Goal: Task Accomplishment & Management: Use online tool/utility

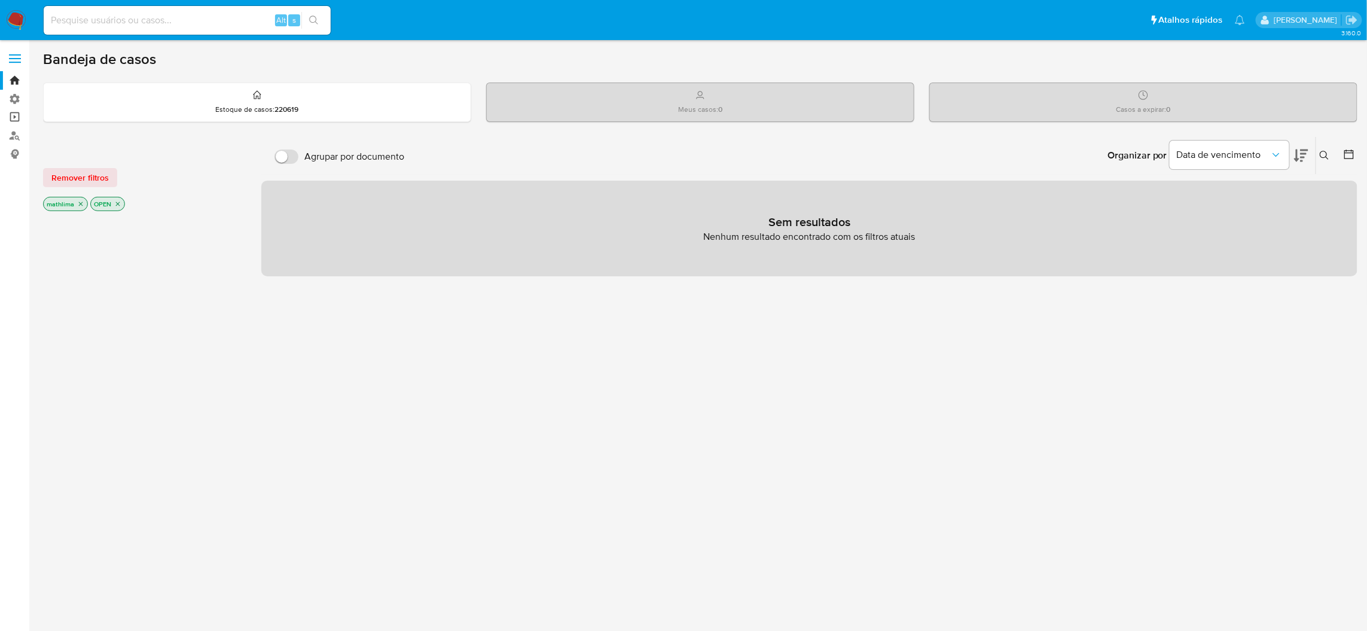
click at [8, 112] on link "Operações em massa" at bounding box center [71, 117] width 142 height 19
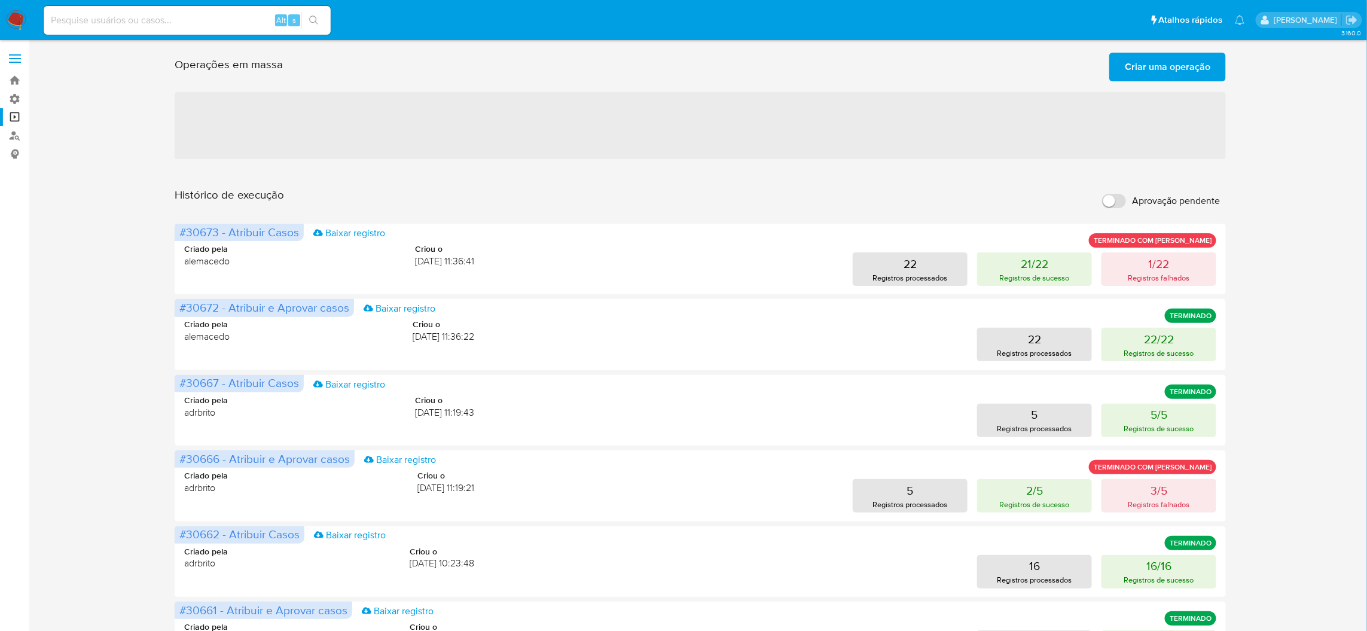
click at [1171, 75] on span "Criar uma operação" at bounding box center [1168, 67] width 86 height 26
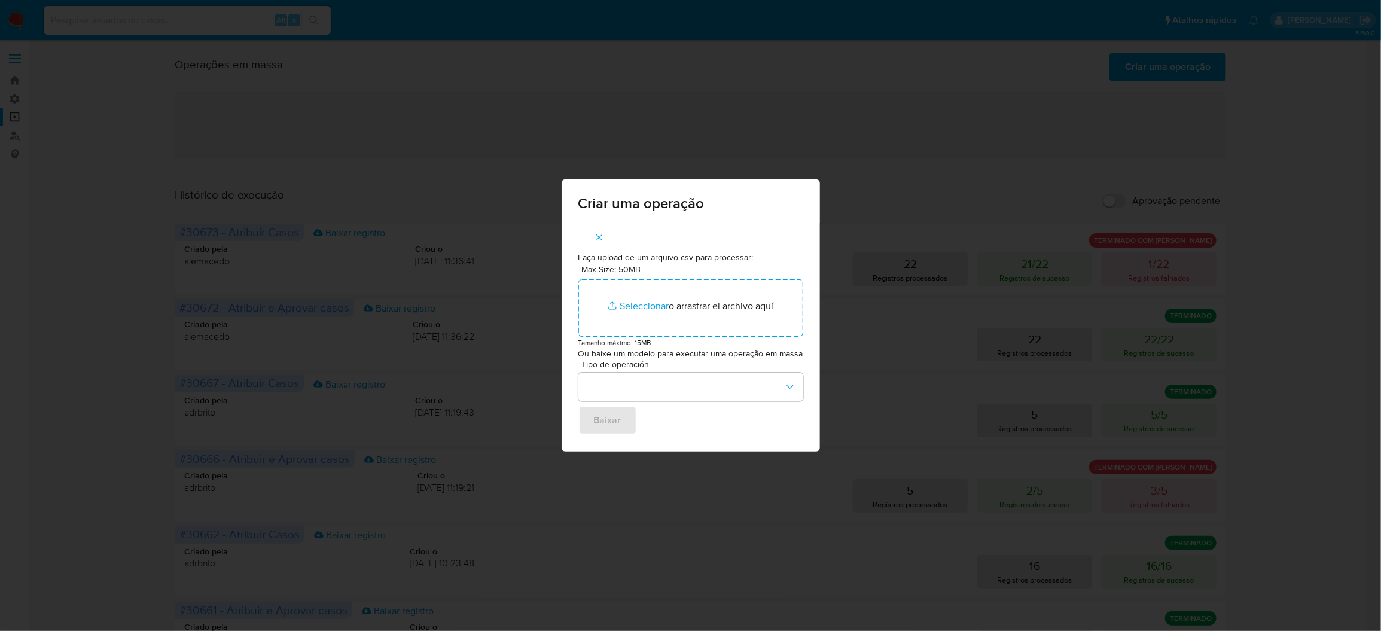
click at [659, 268] on div "Max Size: 50MB Seleccionar archivos Seleccionar o arrastrar el archivo aquí" at bounding box center [690, 300] width 225 height 73
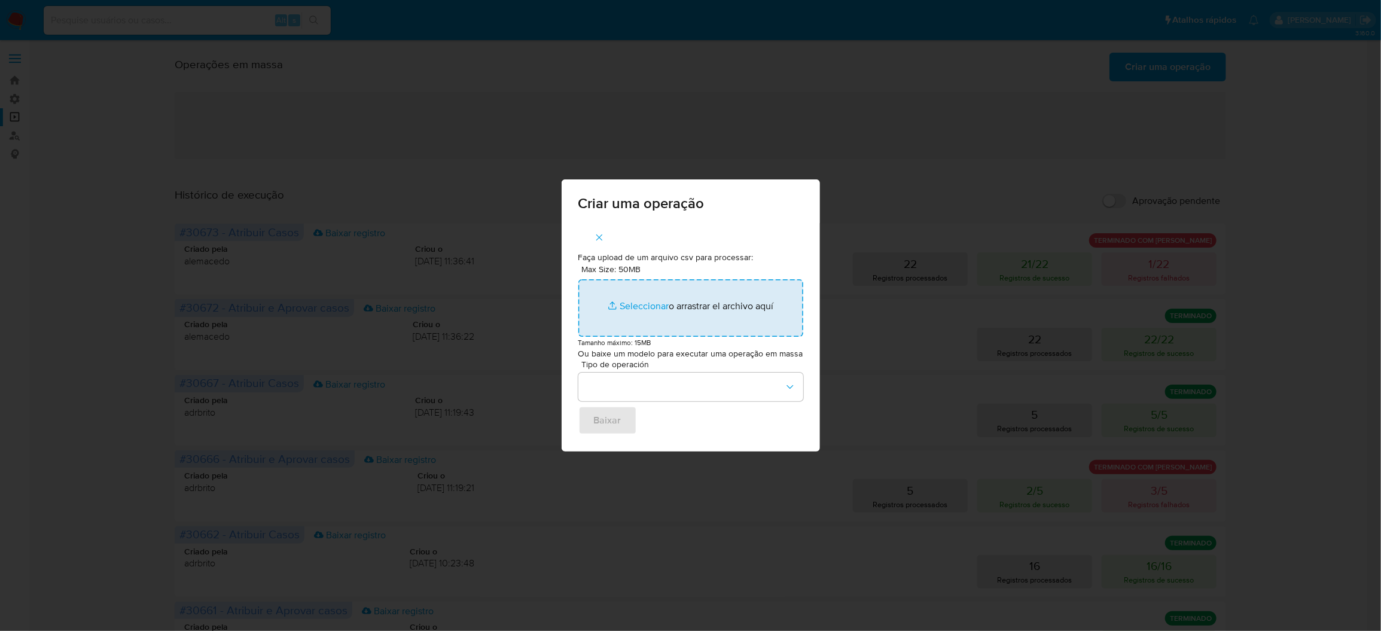
click at [659, 307] on input "Max Size: 50MB Seleccionar archivos" at bounding box center [690, 307] width 225 height 57
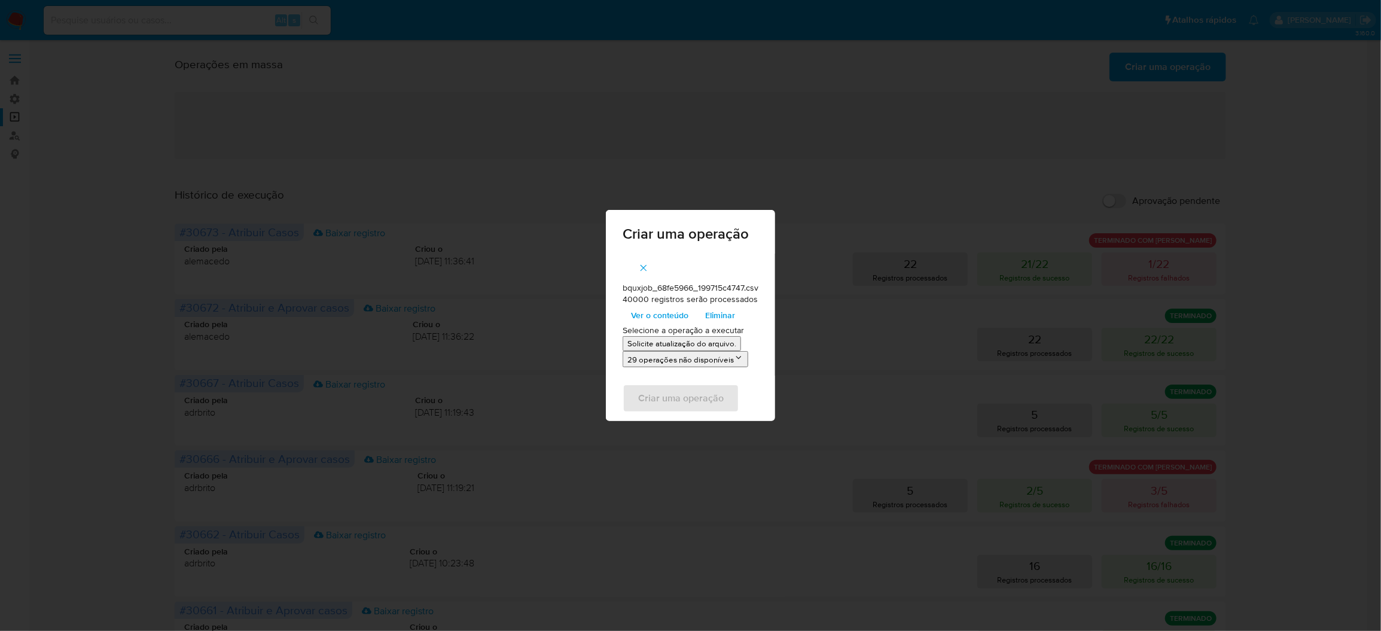
click at [656, 338] on li "Solicite atualização do arquivo." at bounding box center [690, 343] width 136 height 15
click at [673, 350] on button "Solicite atualização do arquivo." at bounding box center [681, 343] width 118 height 15
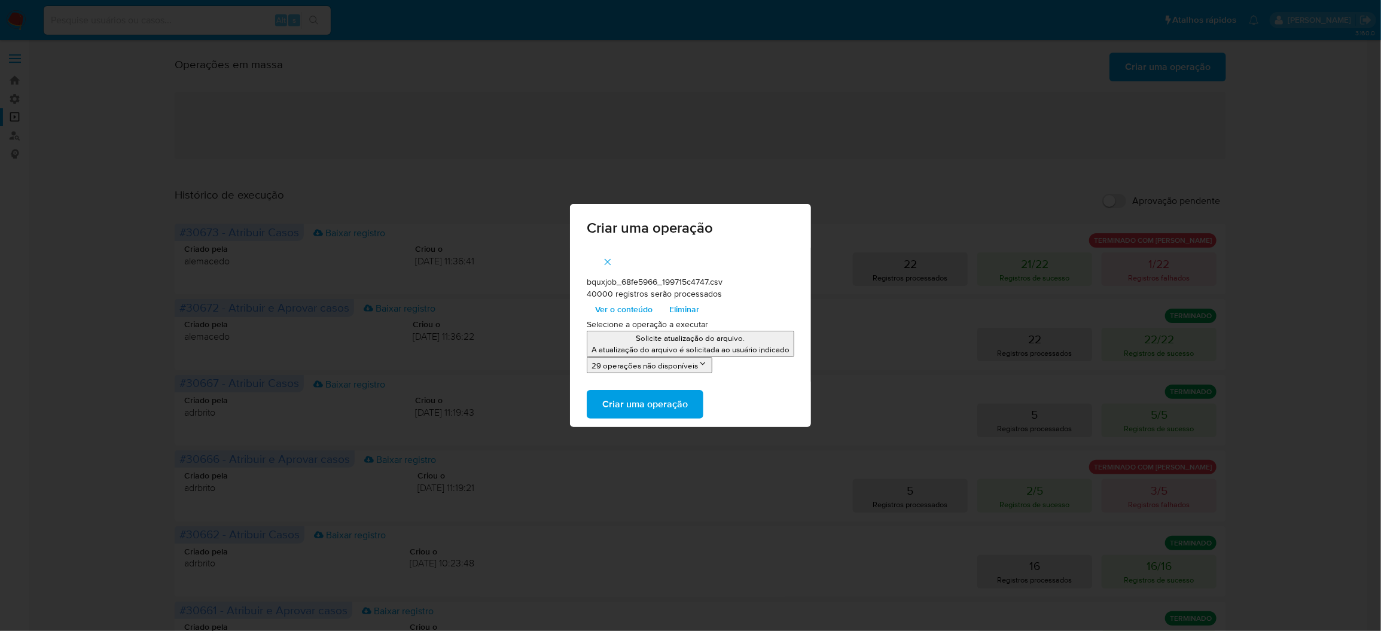
click at [677, 408] on span "Criar uma operação" at bounding box center [645, 404] width 86 height 26
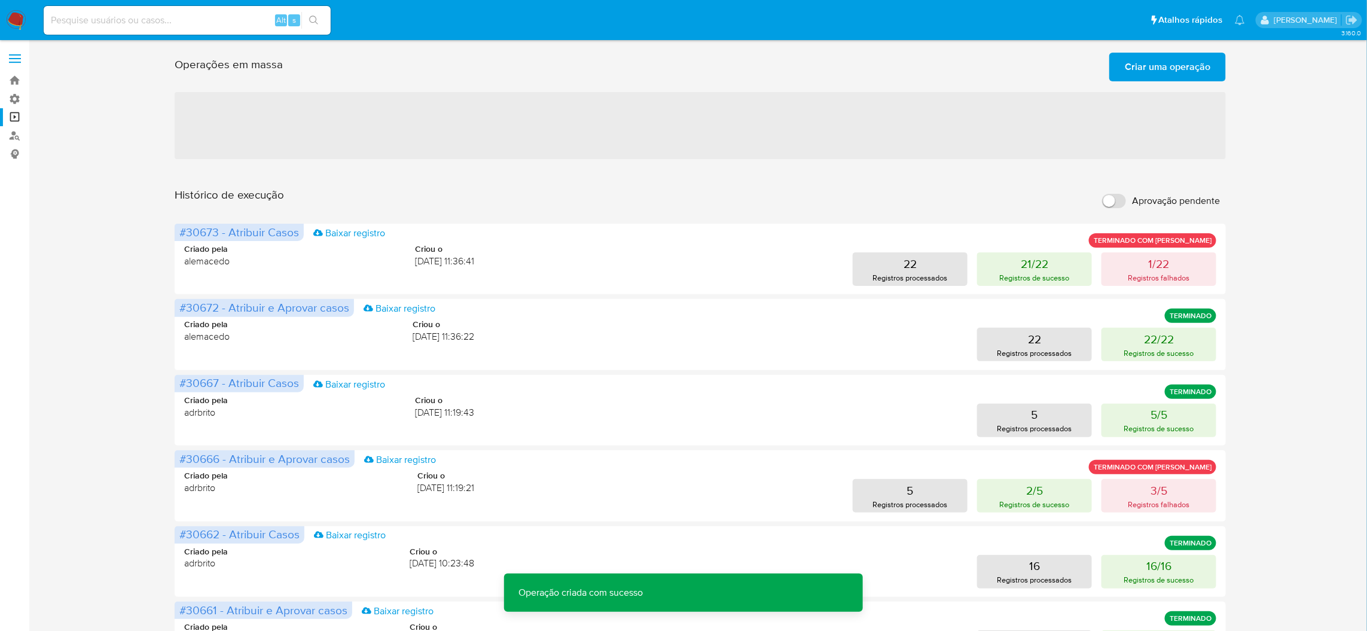
click at [1120, 194] on input "Aprovação pendente" at bounding box center [1114, 201] width 24 height 14
checkbox input "true"
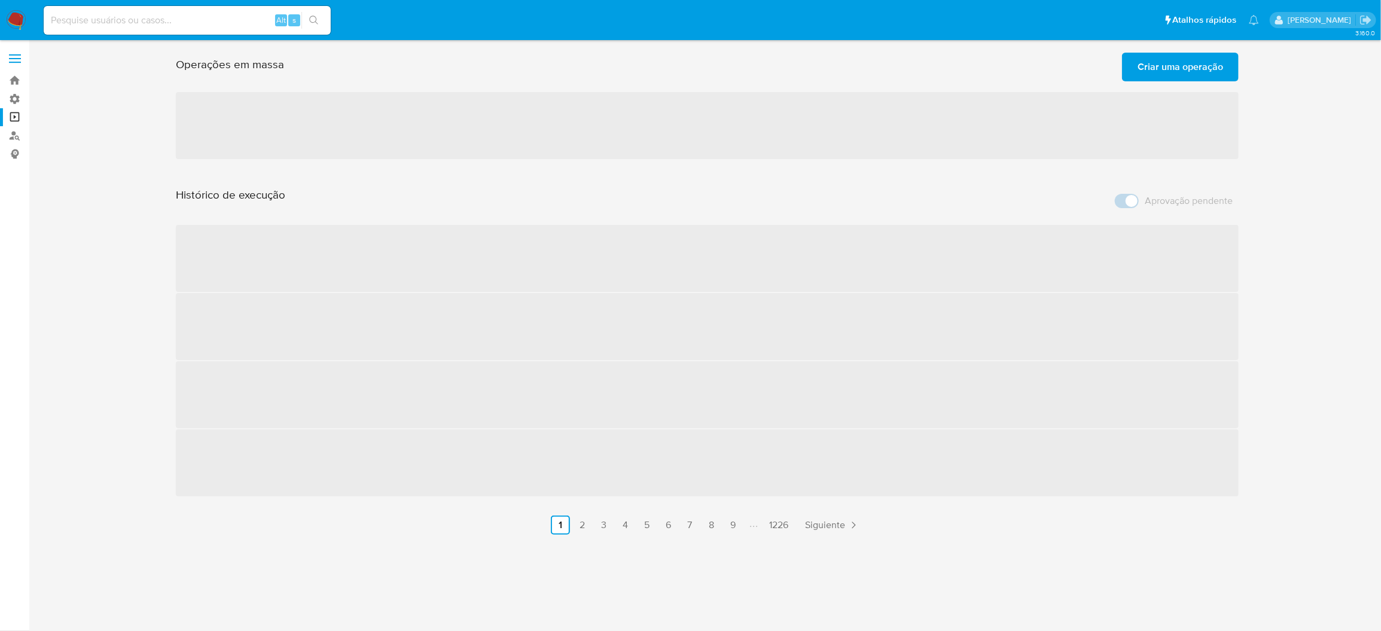
click at [1149, 65] on span "Criar uma operação" at bounding box center [1180, 67] width 86 height 26
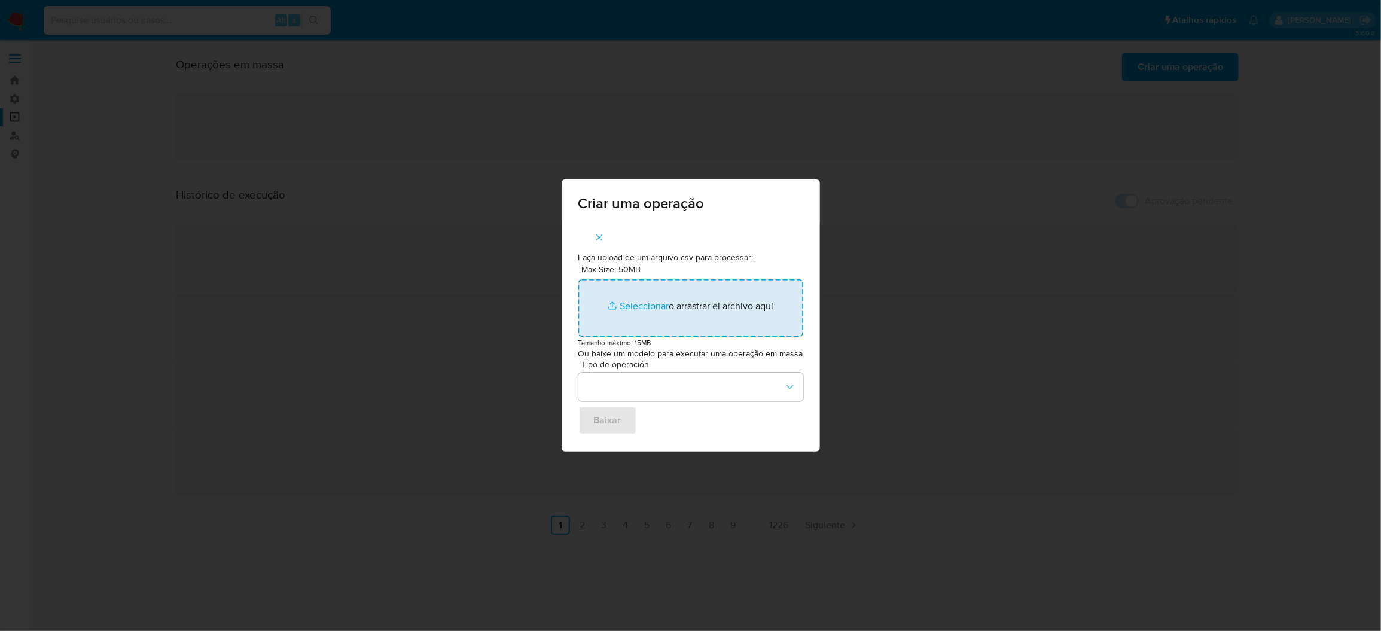
click at [649, 303] on input "Max Size: 50MB Seleccionar archivos" at bounding box center [690, 307] width 225 height 57
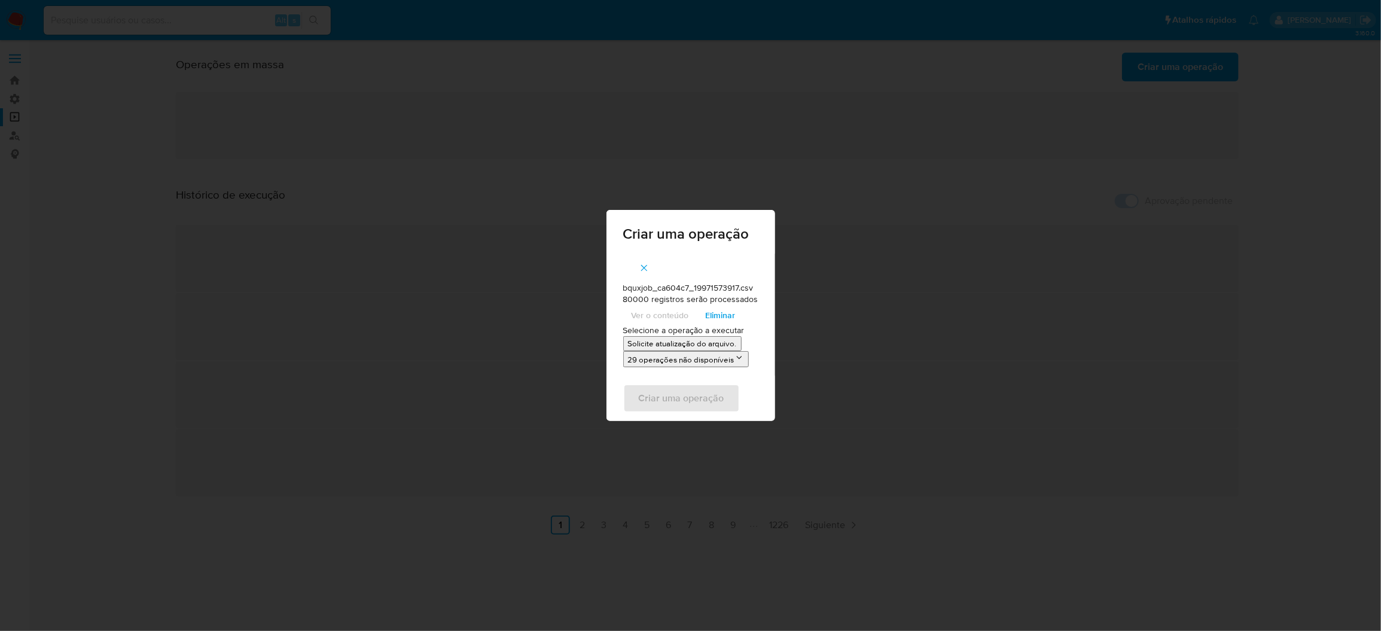
click at [674, 344] on p "Solicite atualização do arquivo." at bounding box center [682, 343] width 109 height 11
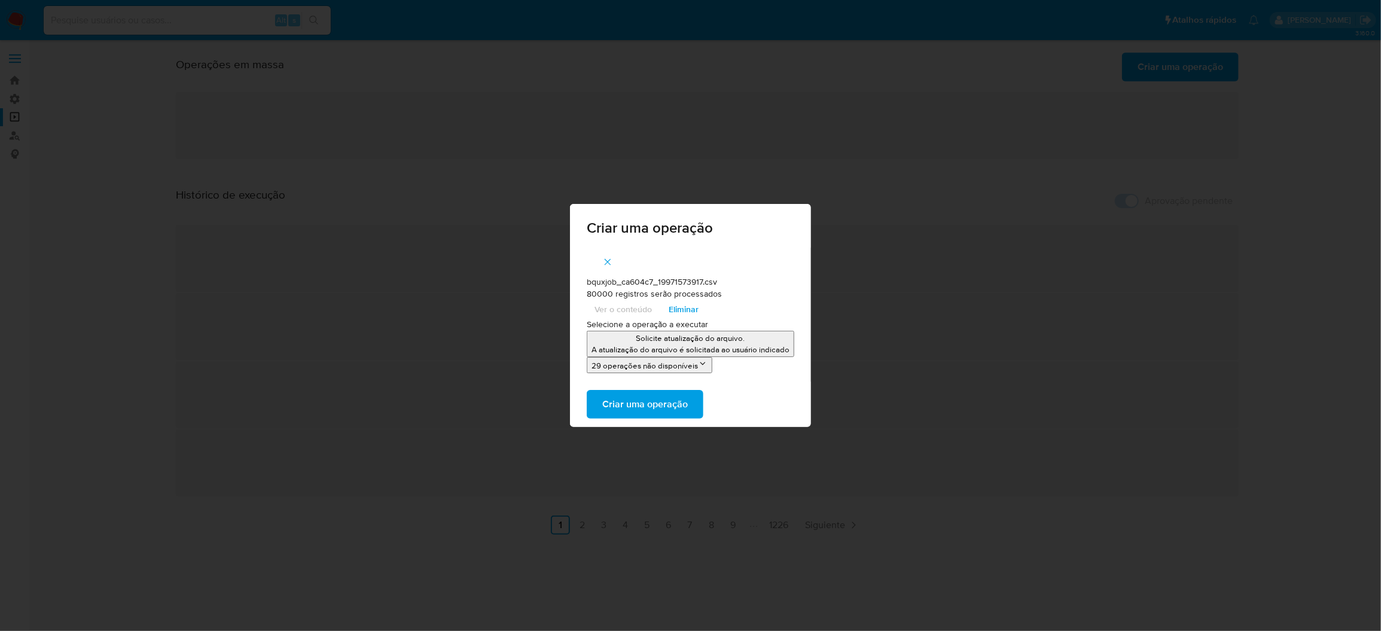
click at [682, 395] on span "Criar uma operação" at bounding box center [645, 404] width 86 height 26
